Goal: Task Accomplishment & Management: Complete application form

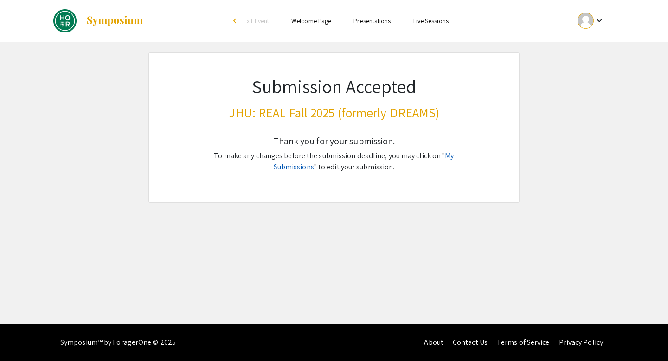
click at [429, 156] on link "My Submissions" at bounding box center [364, 161] width 181 height 21
click at [444, 158] on link "My Submissions" at bounding box center [364, 161] width 181 height 21
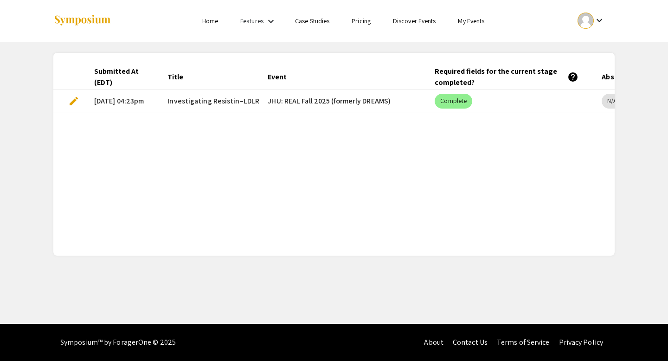
click at [68, 101] on span "edit" at bounding box center [73, 101] width 11 height 11
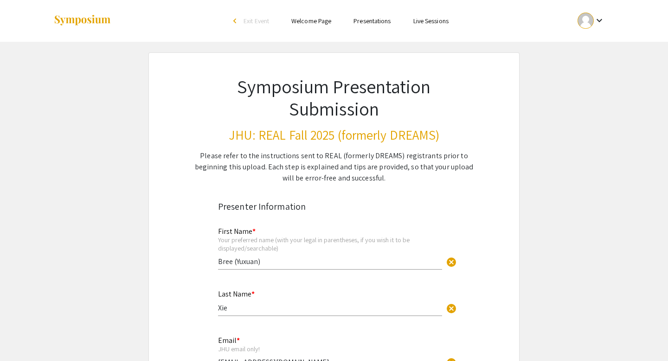
select select "custom"
type input "0"
select select "custom"
type input "1"
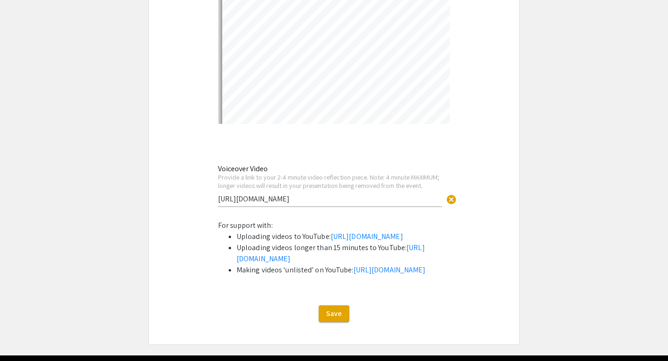
scroll to position [2875, 0]
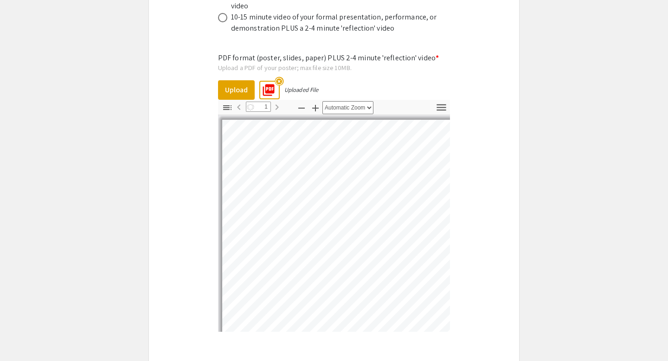
select select "custom"
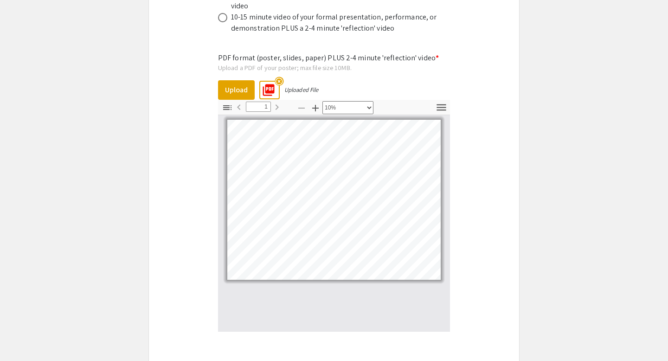
scroll to position [2858, 0]
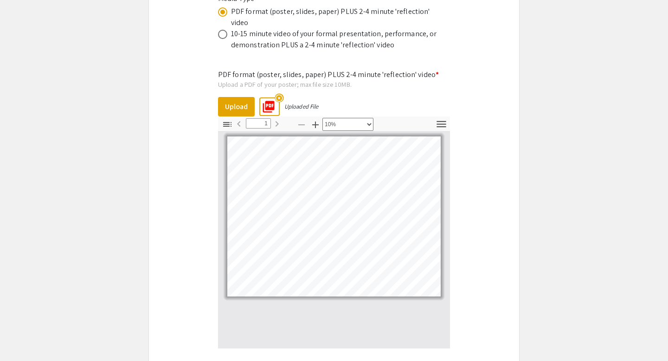
click at [279, 93] on mat-icon "highlight_off" at bounding box center [279, 97] width 9 height 9
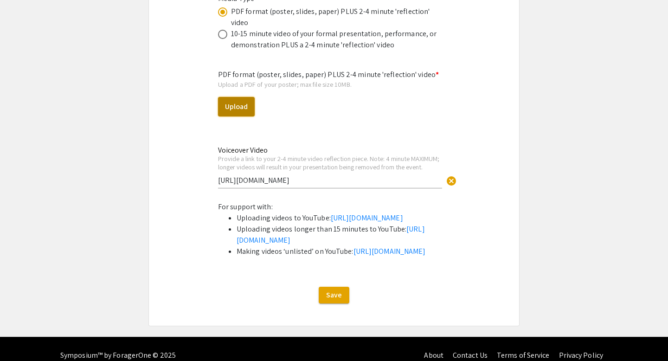
click at [242, 97] on button "Upload" at bounding box center [236, 106] width 37 height 19
select select "custom"
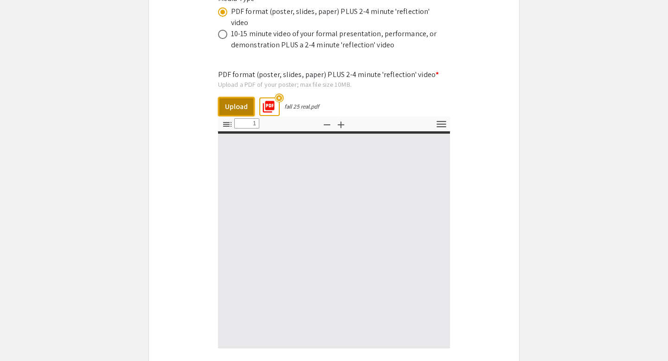
type input "0"
select select "custom"
type input "1"
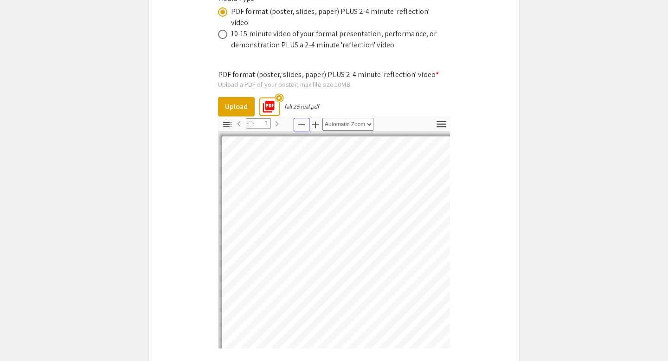
click at [304, 119] on icon "button" at bounding box center [301, 124] width 11 height 11
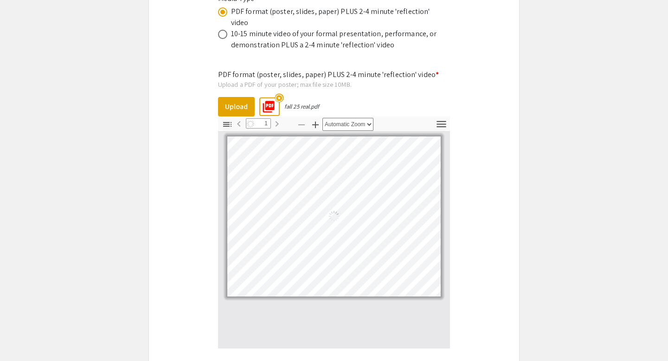
select select "custom"
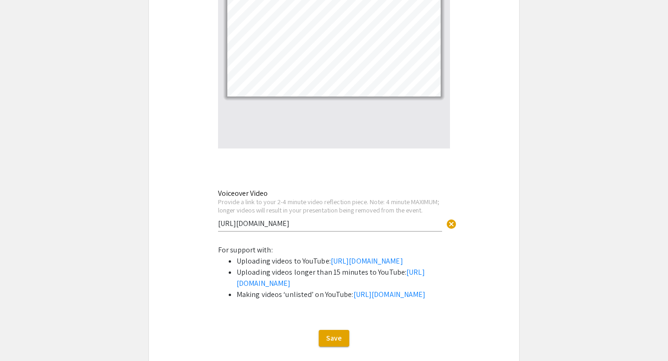
scroll to position [3139, 0]
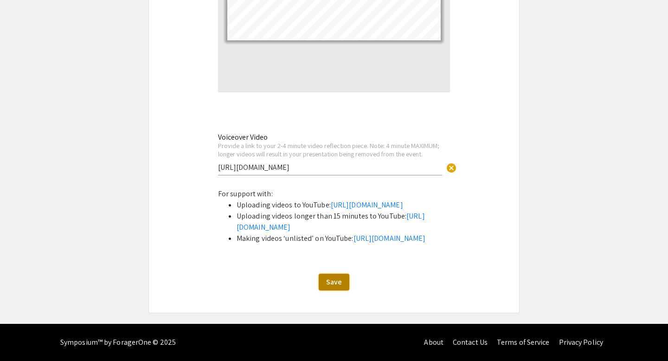
click at [333, 289] on button "Save" at bounding box center [334, 282] width 31 height 17
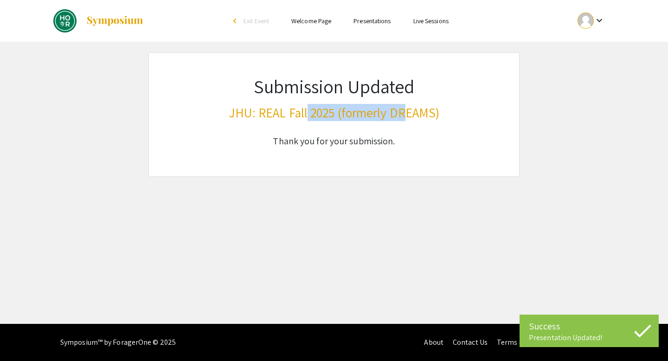
drag, startPoint x: 307, startPoint y: 109, endPoint x: 419, endPoint y: 121, distance: 112.0
click at [417, 121] on h3 "JHU: REAL Fall 2025 (formerly DREAMS)" at bounding box center [334, 113] width 211 height 16
click at [419, 121] on h3 "JHU: REAL Fall 2025 (formerly DREAMS)" at bounding box center [334, 113] width 211 height 16
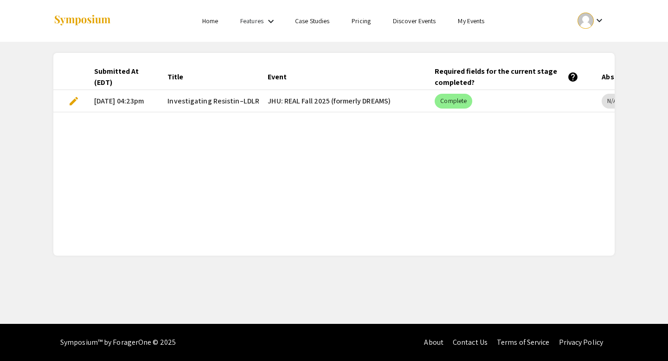
click at [219, 99] on span "Investigating Resistin–LDLR Axis as a Novel Therapeutic Target in Atheroscleros…" at bounding box center [302, 101] width 269 height 11
click at [78, 99] on span "edit" at bounding box center [73, 101] width 11 height 11
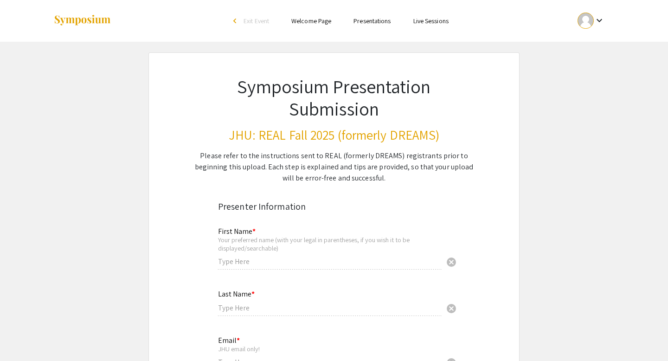
type input "Bree (Yuxuan)"
type input "Xie"
type input "yxie77@jh.edu"
radio input "true"
type input "yxie77"
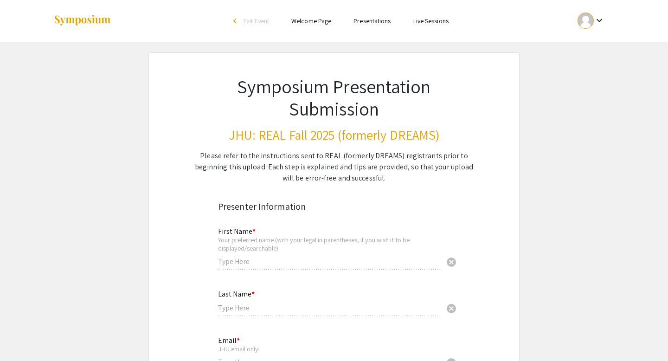
type input "Rituparna Chakrabarti"
radio input "true"
select select "custom"
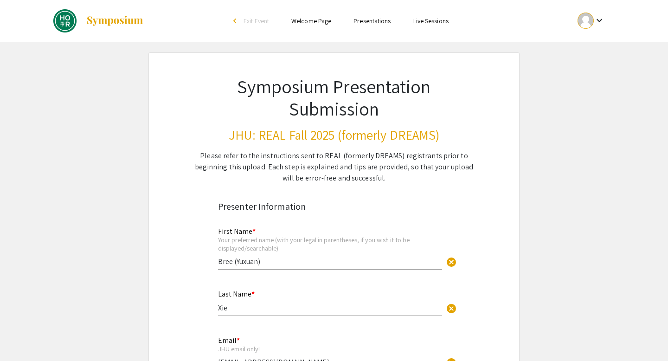
type input "0"
select select "custom"
type input "1"
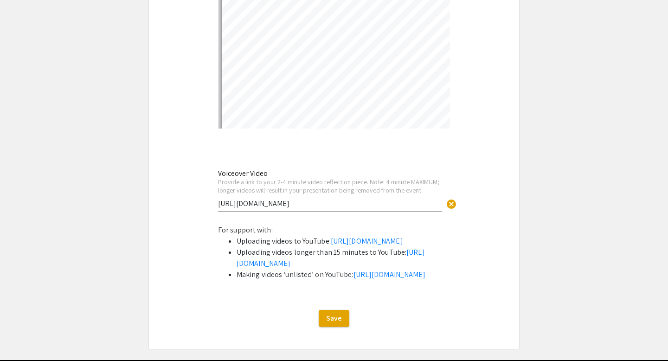
scroll to position [3098, 0]
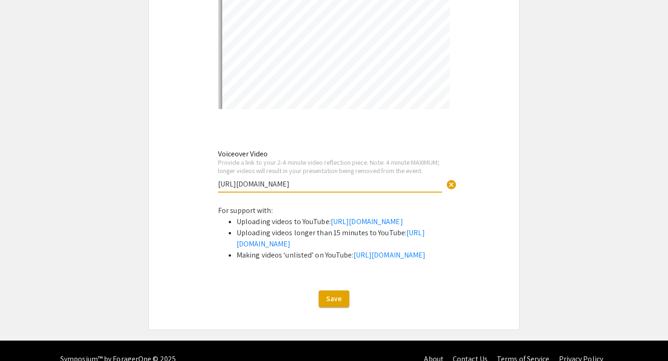
drag, startPoint x: 246, startPoint y: 154, endPoint x: 209, endPoint y: 153, distance: 37.6
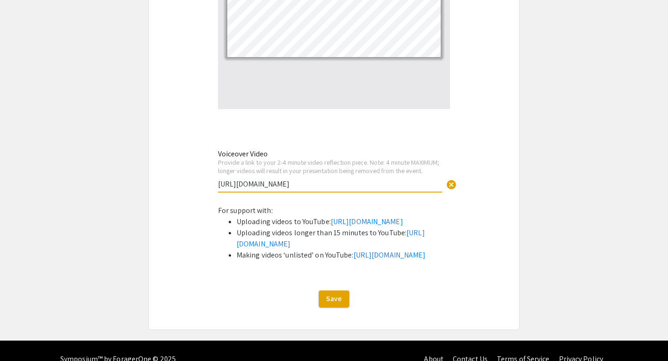
select select "custom"
click at [440, 216] on li "Uploading videos to YouTube: https://support.google.com/youtube/answer/57407?co…" at bounding box center [344, 221] width 214 height 11
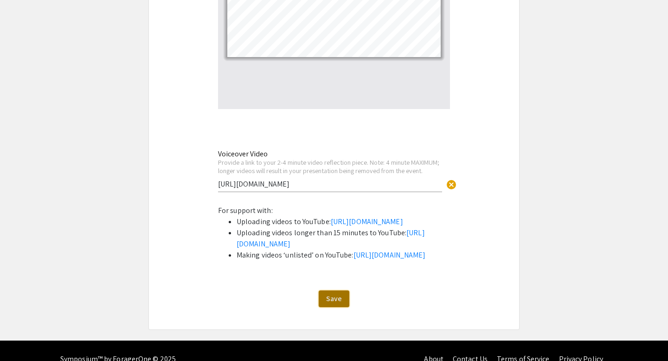
click at [337, 304] on span "Save" at bounding box center [334, 299] width 16 height 10
